Goal: Find specific page/section: Find specific page/section

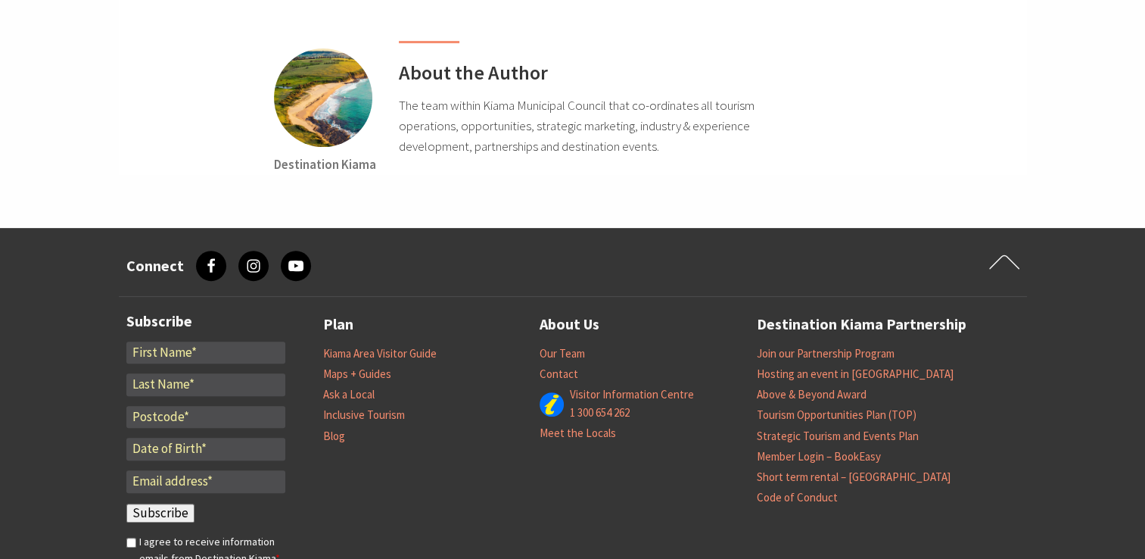
scroll to position [6238, 0]
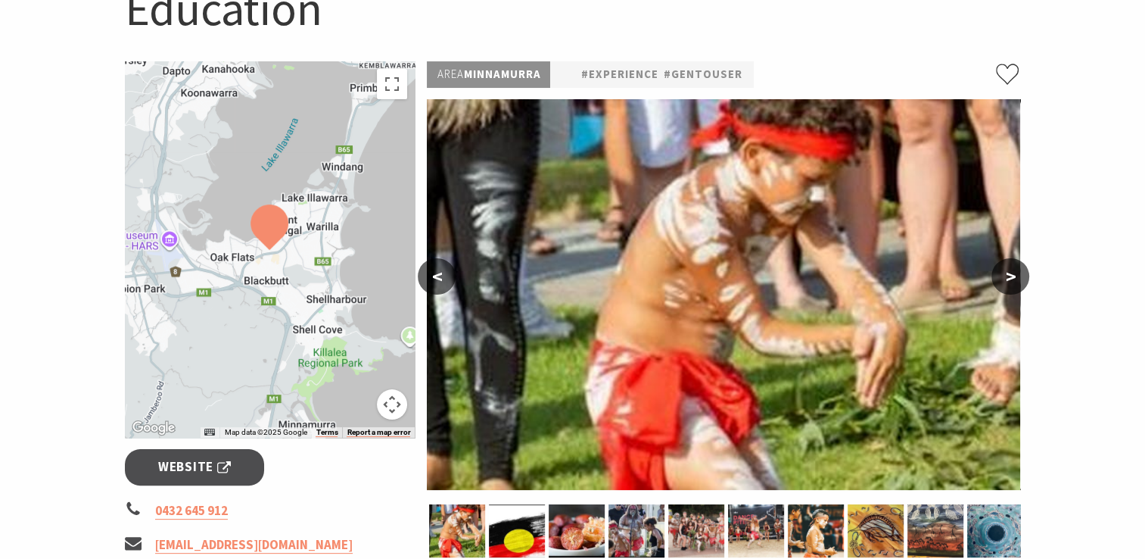
scroll to position [273, 0]
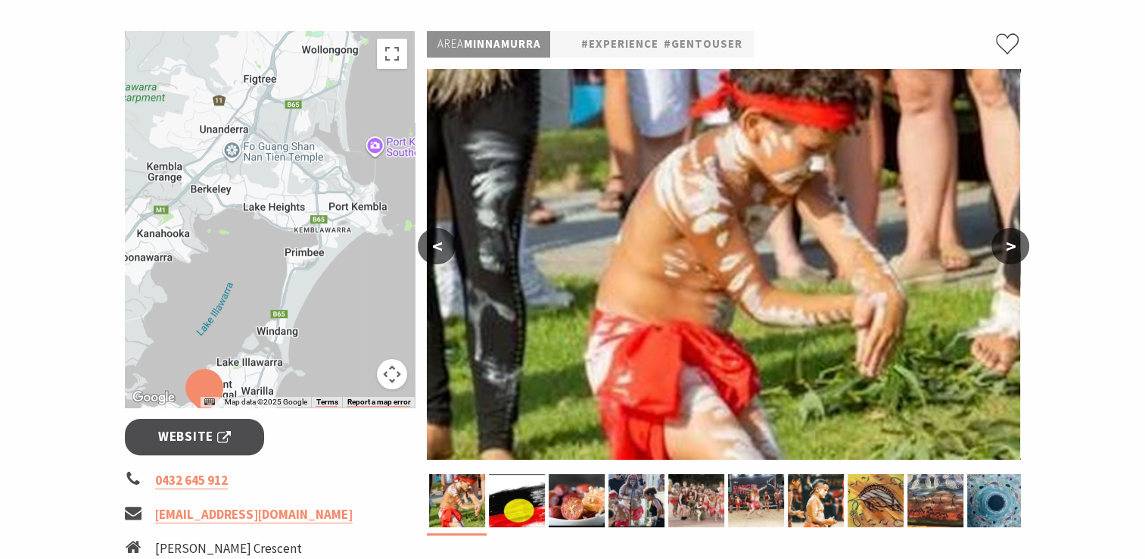
drag, startPoint x: 354, startPoint y: 204, endPoint x: 289, endPoint y: 400, distance: 206.6
click at [289, 400] on div "Map Data Map data ©2025 Google Map data ©2025 Google 2 km Click to toggle betwe…" at bounding box center [270, 219] width 291 height 376
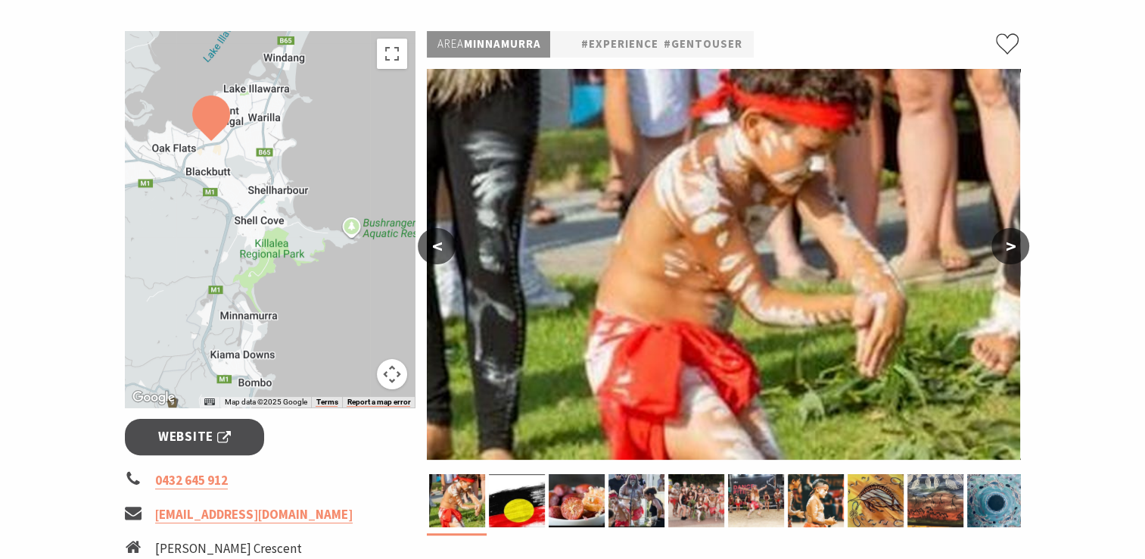
drag, startPoint x: 315, startPoint y: 360, endPoint x: 325, endPoint y: 72, distance: 288.6
click at [325, 72] on div at bounding box center [270, 219] width 291 height 376
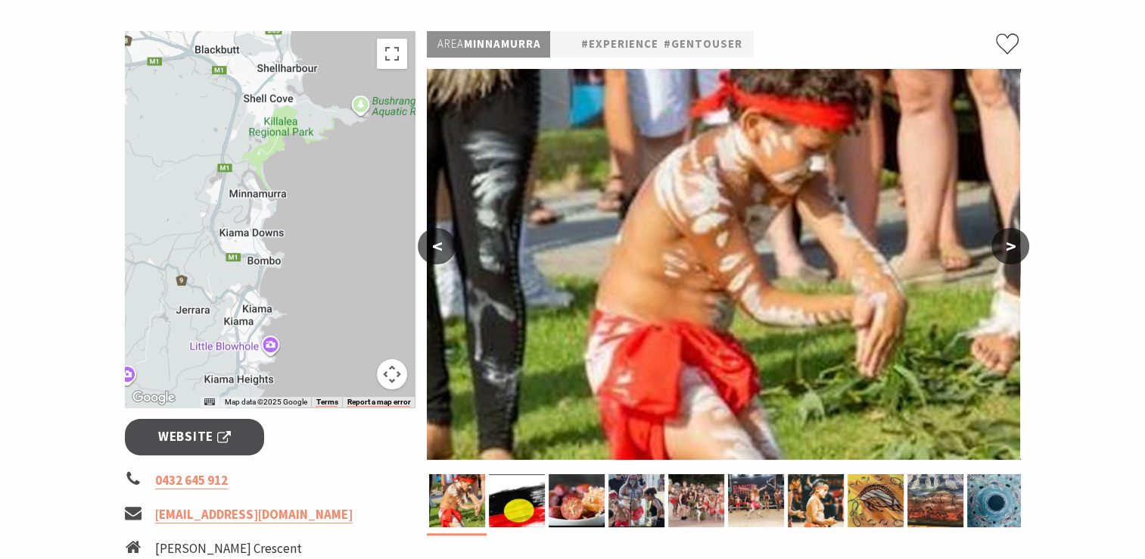
drag, startPoint x: 263, startPoint y: 362, endPoint x: 271, endPoint y: 260, distance: 101.7
click at [271, 260] on div at bounding box center [270, 219] width 291 height 376
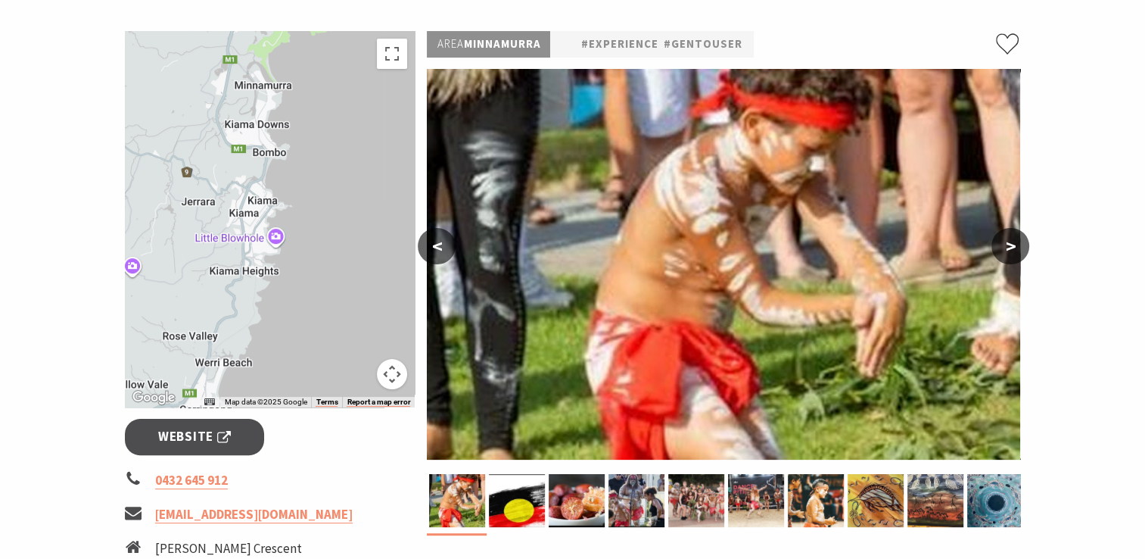
drag, startPoint x: 366, startPoint y: 274, endPoint x: 366, endPoint y: 148, distance: 126.4
click at [366, 148] on div at bounding box center [270, 219] width 291 height 376
click at [488, 45] on p "Area Minnamurra" at bounding box center [488, 44] width 123 height 26
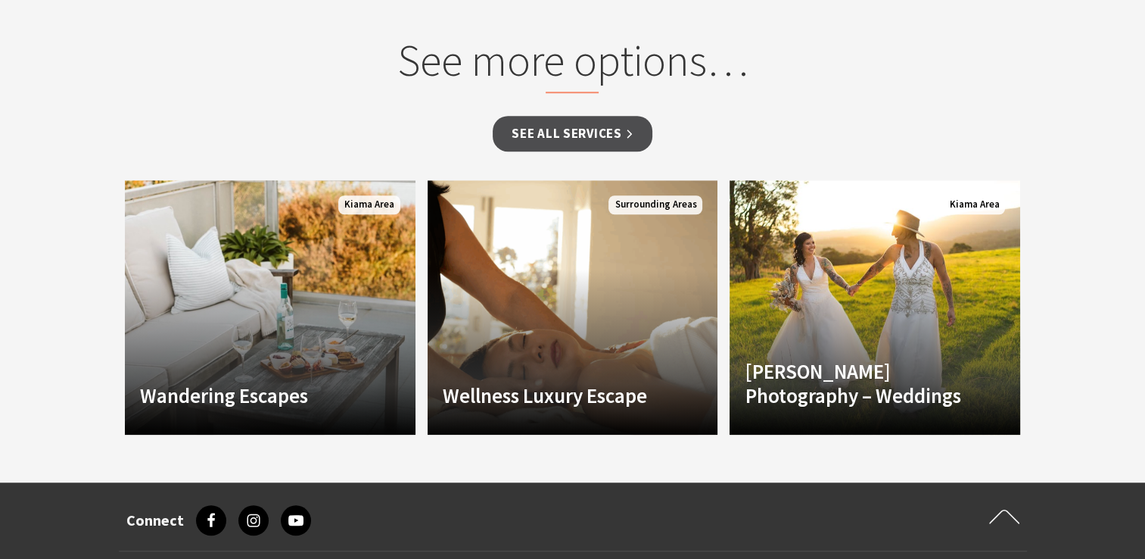
scroll to position [1170, 0]
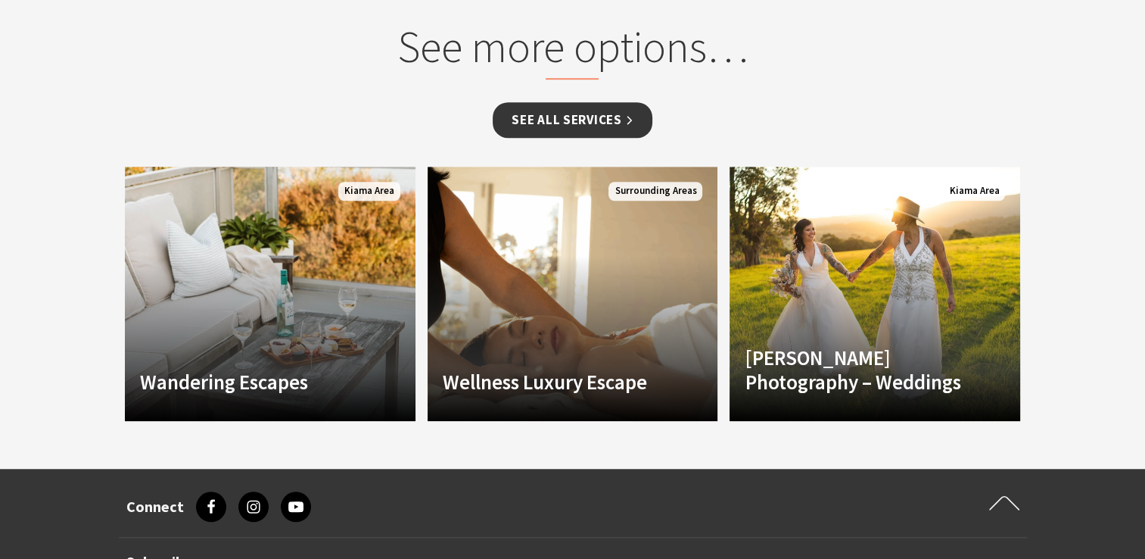
click at [585, 123] on link "See all Services" at bounding box center [572, 120] width 159 height 36
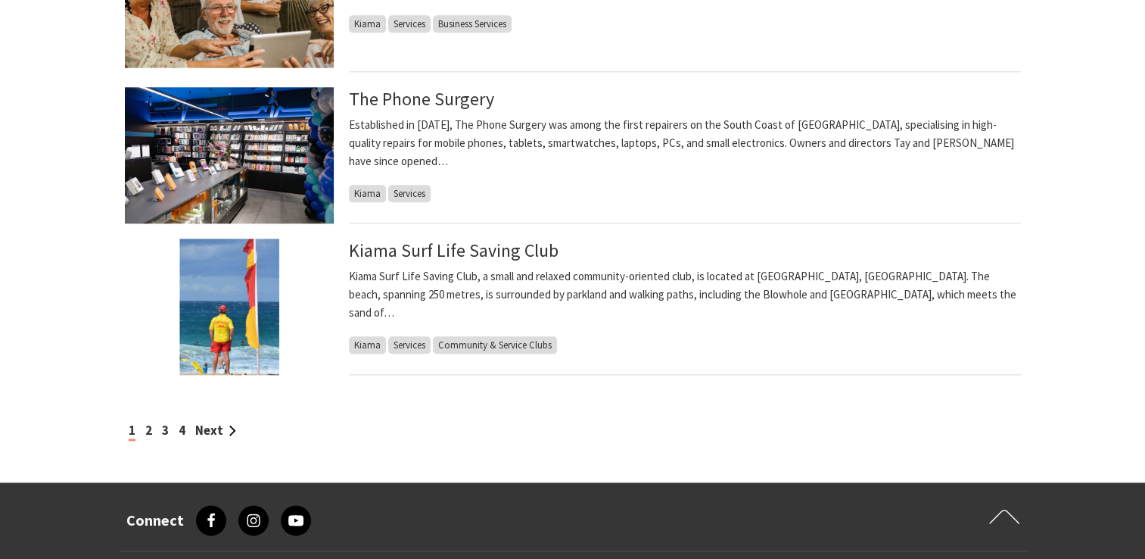
scroll to position [1726, 0]
